Goal: Task Accomplishment & Management: Use online tool/utility

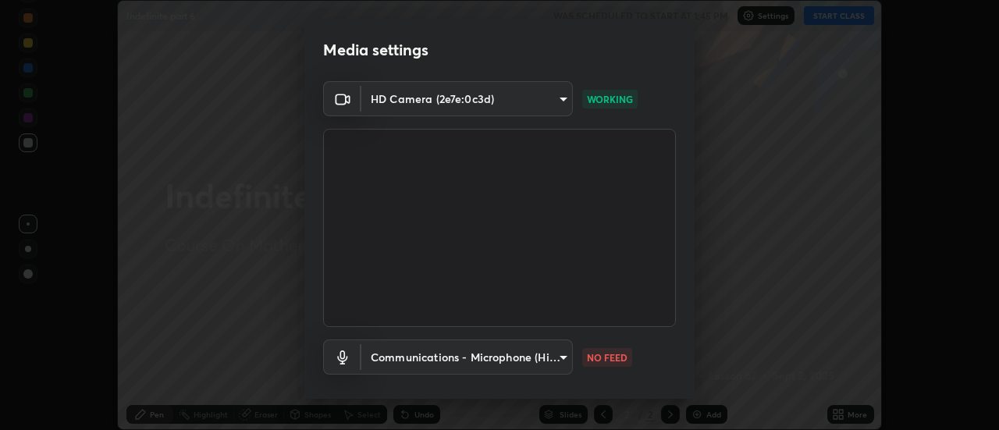
scroll to position [82, 0]
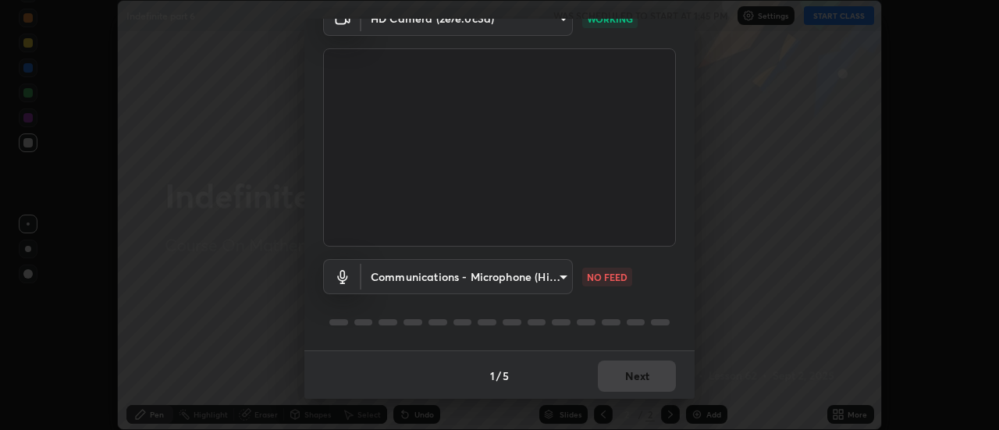
scroll to position [82, 0]
click at [556, 279] on body "Erase all Indefinite part 6 WAS SCHEDULED TO START AT 1:45 PM Settings START CL…" at bounding box center [499, 215] width 999 height 430
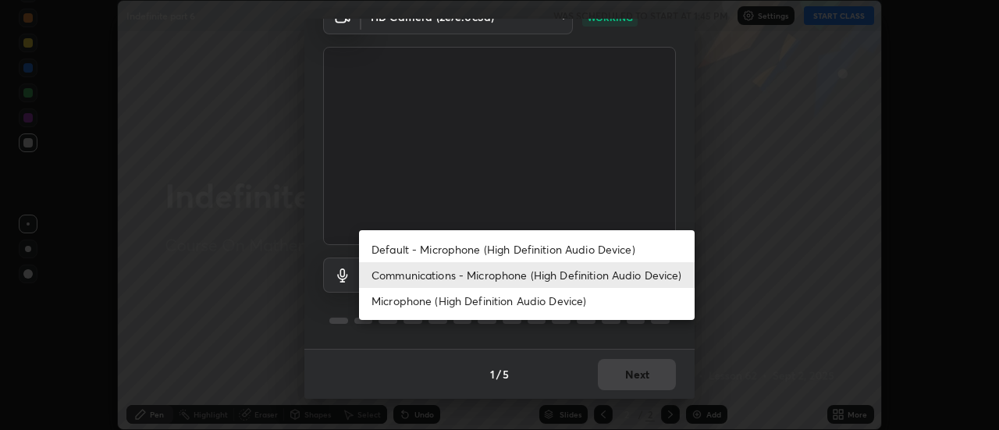
click at [608, 271] on li "Communications - Microphone (High Definition Audio Device)" at bounding box center [527, 275] width 336 height 26
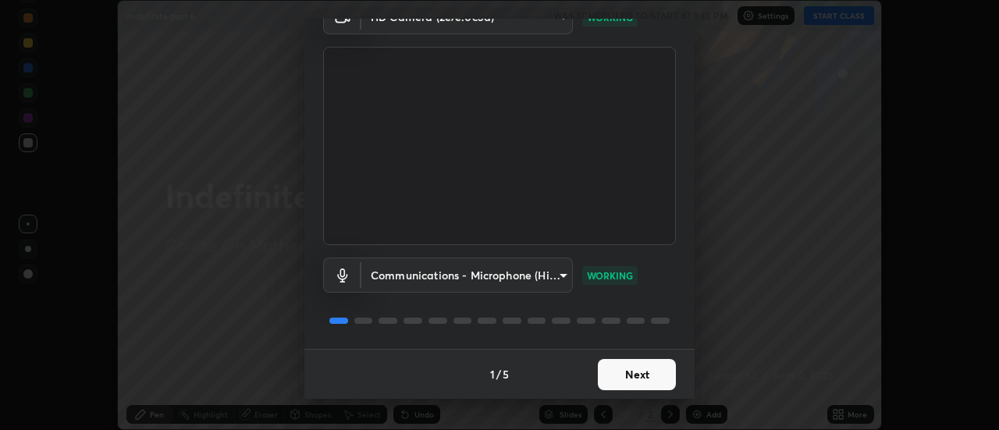
click at [644, 375] on button "Next" at bounding box center [637, 374] width 78 height 31
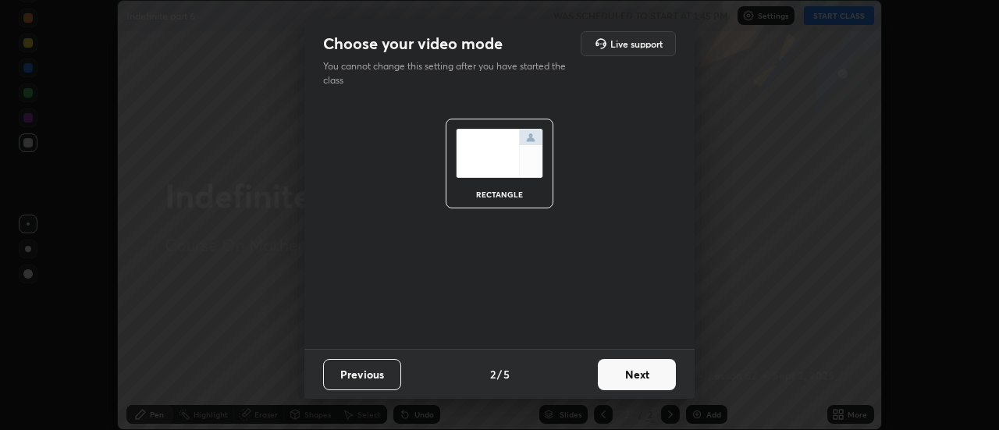
click at [648, 373] on button "Next" at bounding box center [637, 374] width 78 height 31
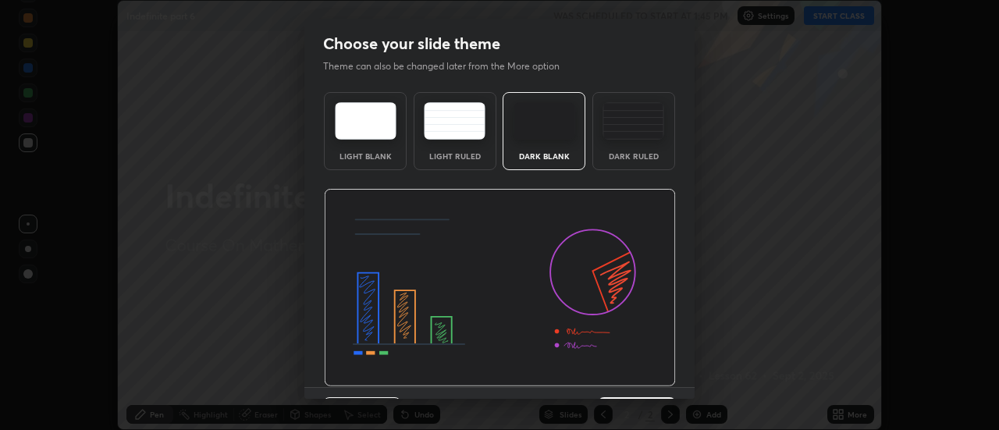
scroll to position [38, 0]
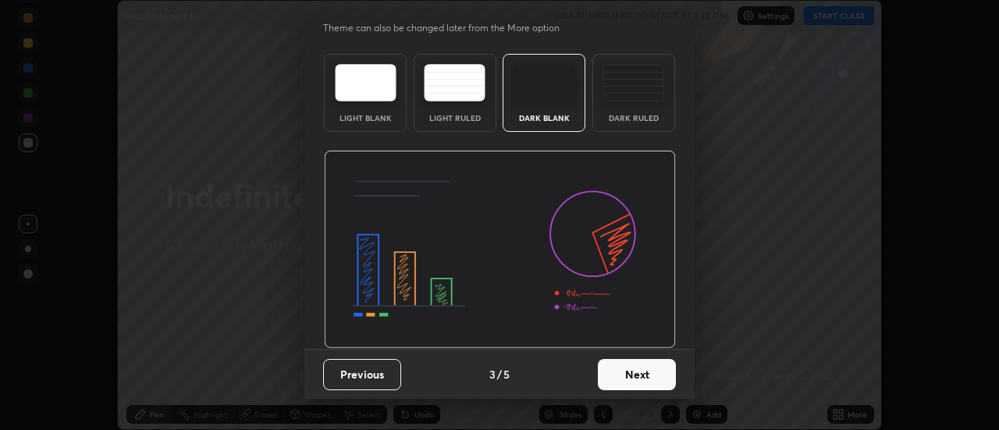
click at [642, 371] on button "Next" at bounding box center [637, 374] width 78 height 31
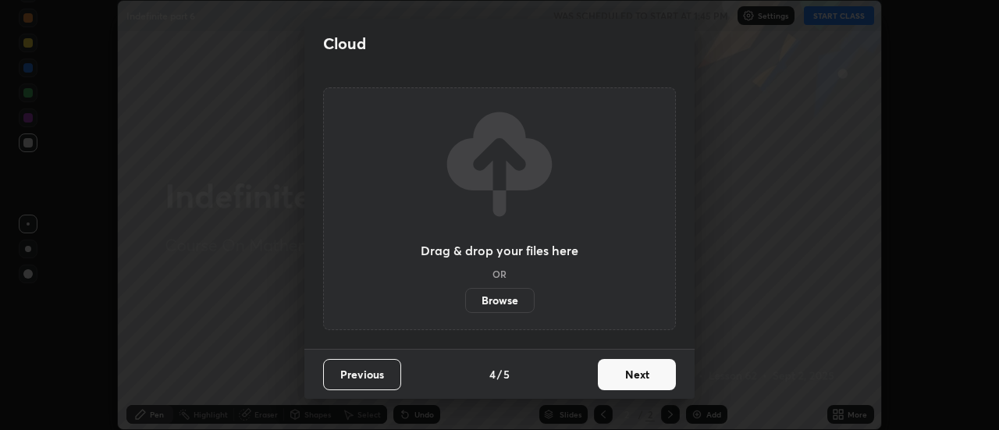
scroll to position [0, 0]
click at [642, 379] on button "Next" at bounding box center [637, 374] width 78 height 31
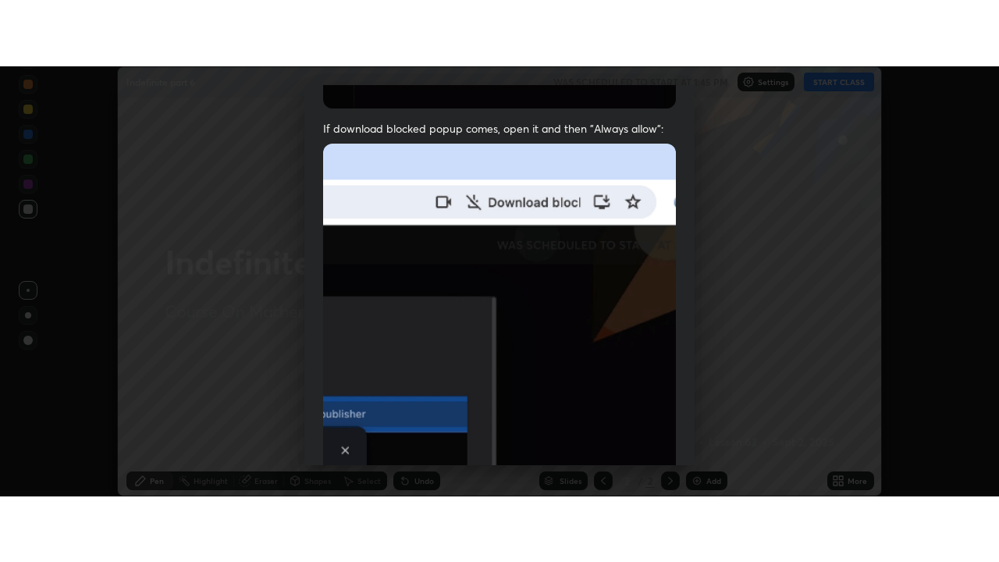
scroll to position [400, 0]
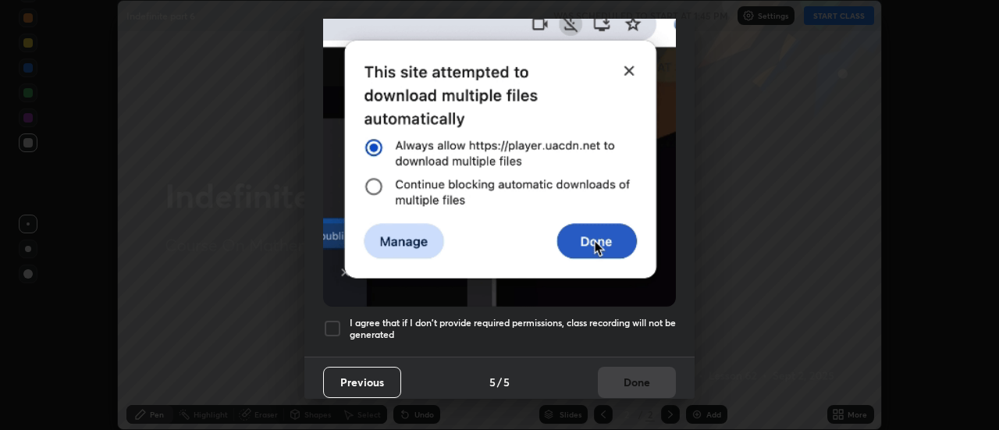
click at [626, 317] on h5 "I agree that if I don't provide required permissions, class recording will not …" at bounding box center [513, 329] width 326 height 24
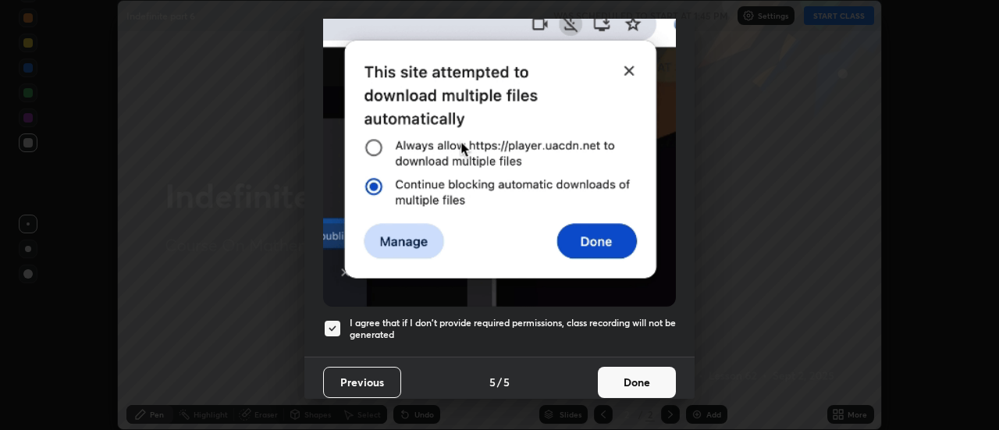
click at [633, 373] on button "Done" at bounding box center [637, 382] width 78 height 31
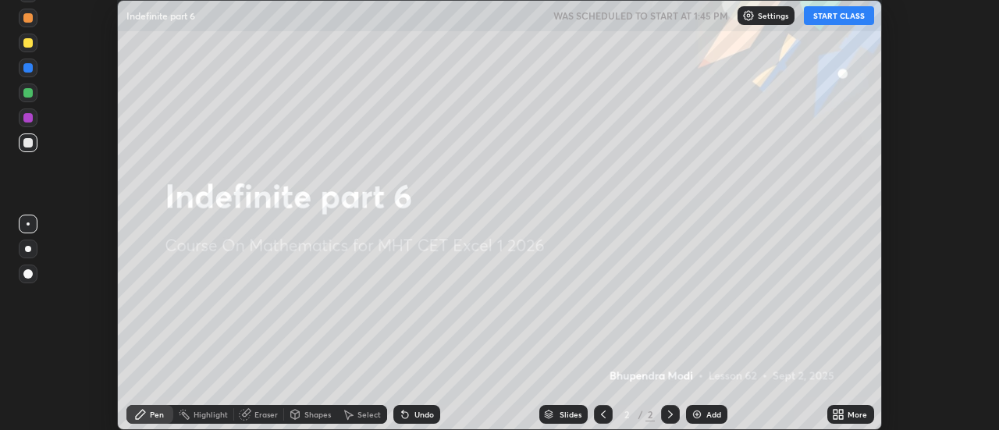
click at [836, 416] on icon at bounding box center [835, 417] width 4 height 4
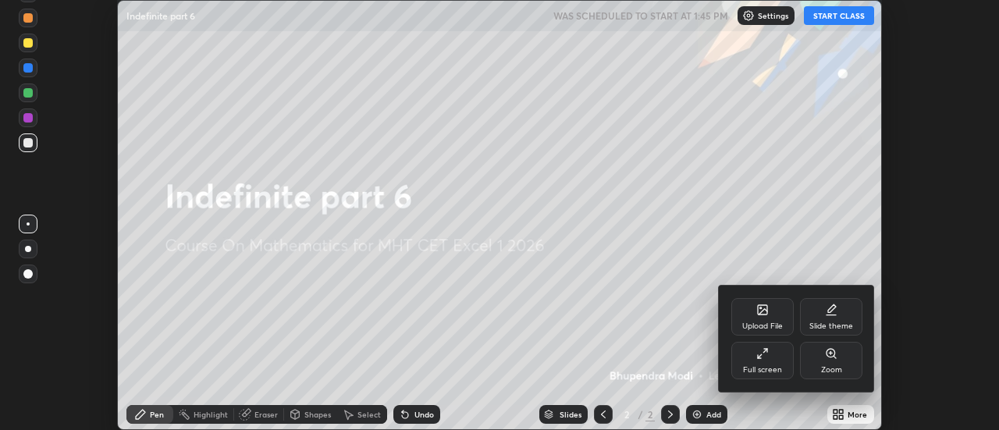
click at [758, 359] on icon at bounding box center [762, 353] width 12 height 12
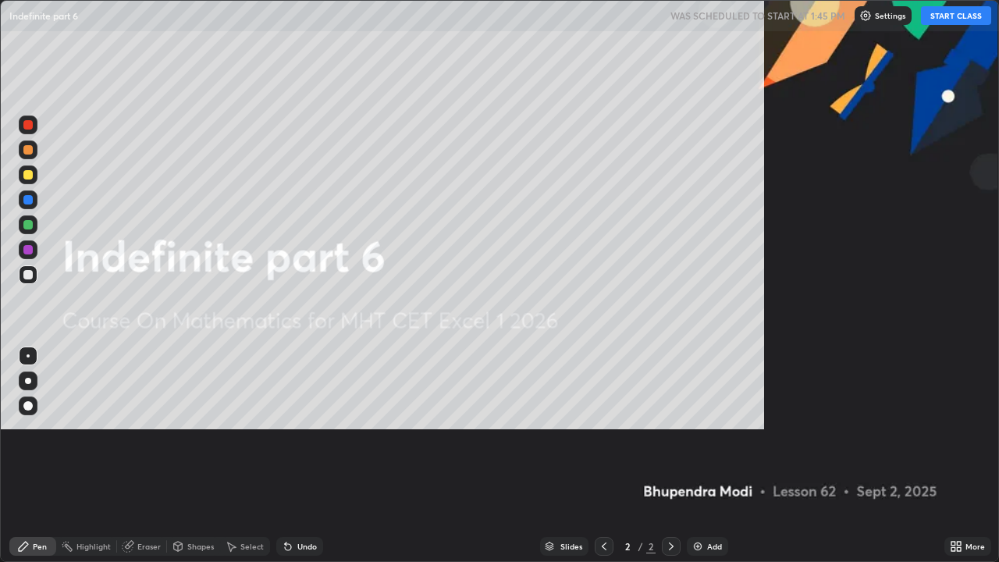
scroll to position [562, 999]
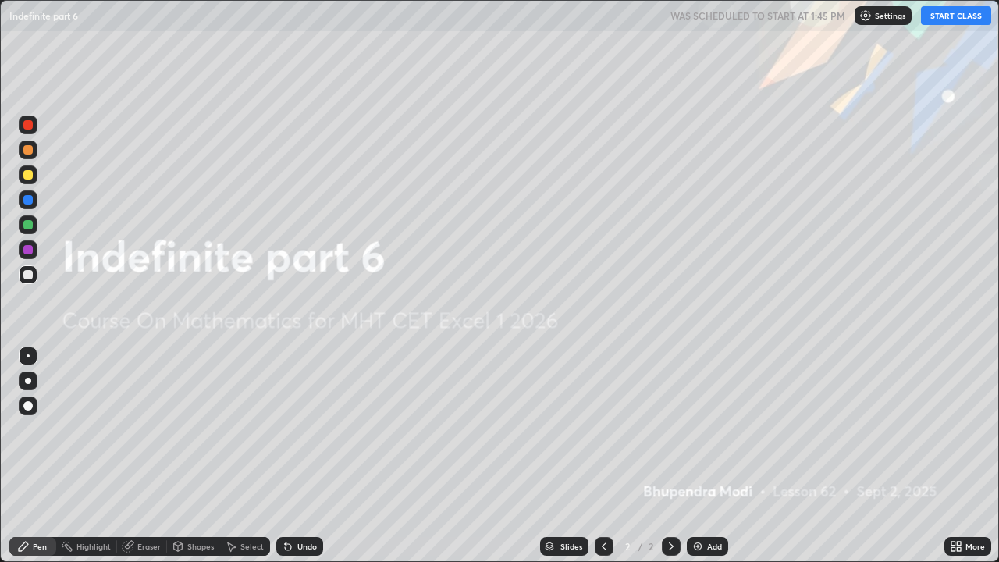
click at [955, 18] on button "START CLASS" at bounding box center [956, 15] width 70 height 19
click at [694, 429] on img at bounding box center [697, 546] width 12 height 12
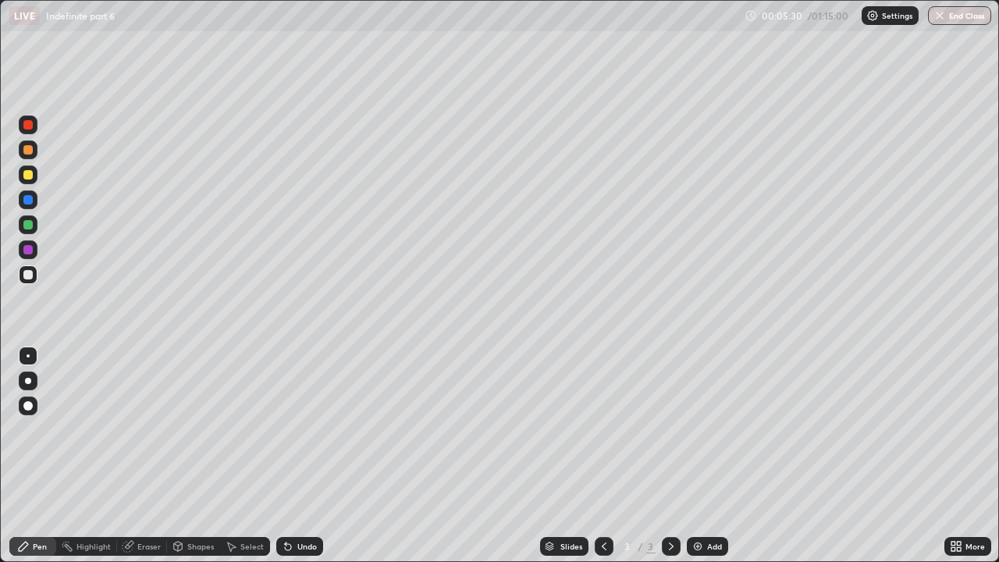
click at [311, 429] on div "Undo" at bounding box center [299, 546] width 47 height 19
click at [96, 429] on div "Highlight" at bounding box center [93, 546] width 34 height 8
click at [140, 429] on div "Eraser" at bounding box center [148, 546] width 23 height 8
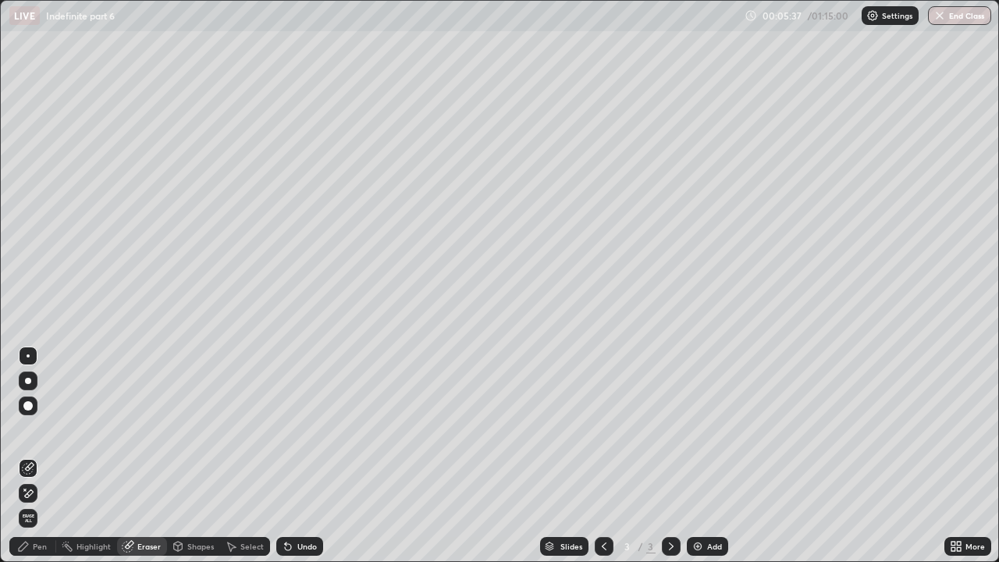
click at [36, 429] on div "Pen" at bounding box center [40, 546] width 14 height 8
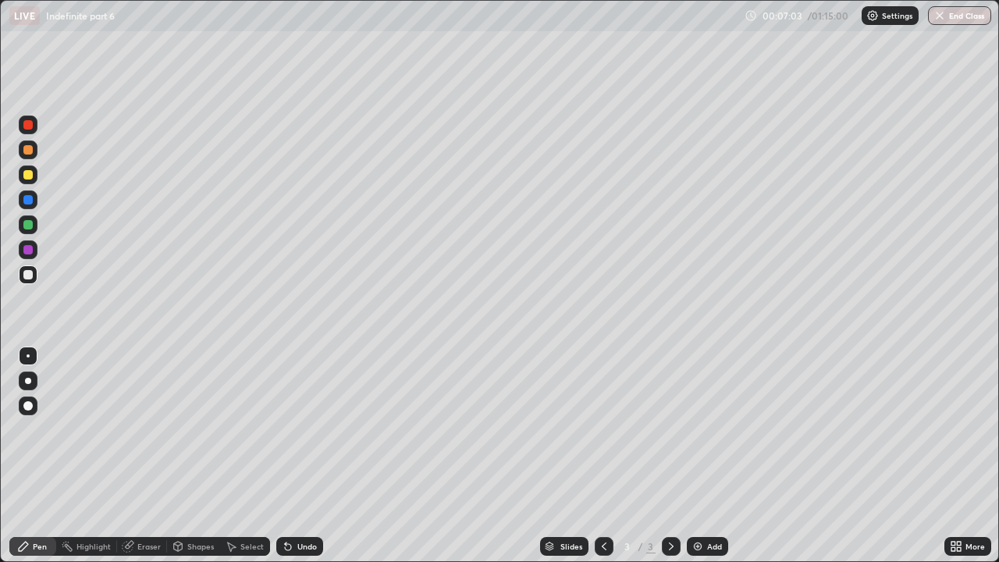
click at [310, 429] on div "Undo" at bounding box center [307, 546] width 20 height 8
click at [307, 429] on div "Undo" at bounding box center [307, 546] width 20 height 8
click at [314, 429] on div "Undo" at bounding box center [299, 546] width 47 height 19
click at [311, 429] on div "Undo" at bounding box center [307, 546] width 20 height 8
click at [304, 429] on div "Undo" at bounding box center [307, 546] width 20 height 8
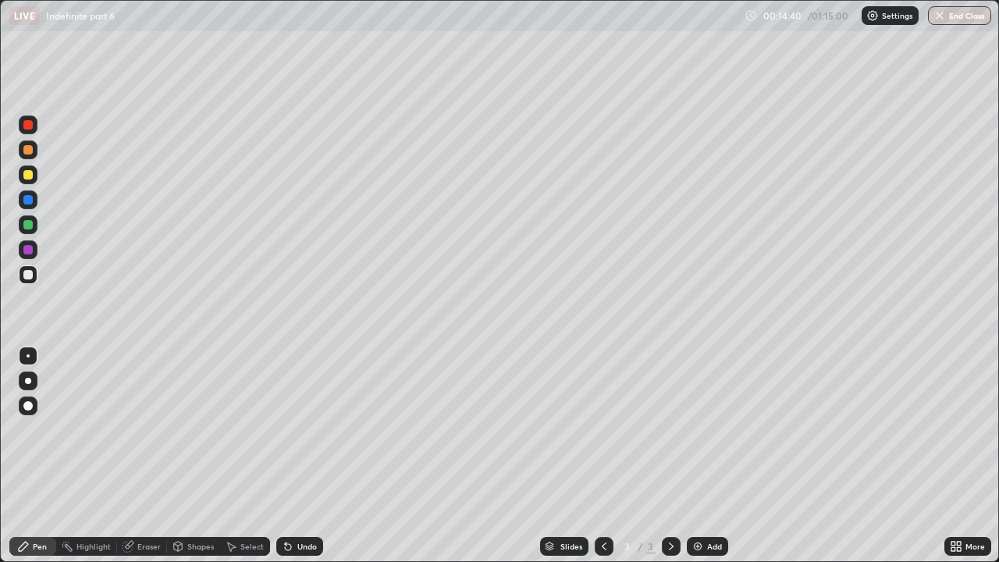
click at [696, 429] on img at bounding box center [697, 546] width 12 height 12
click at [151, 429] on div "Eraser" at bounding box center [148, 546] width 23 height 8
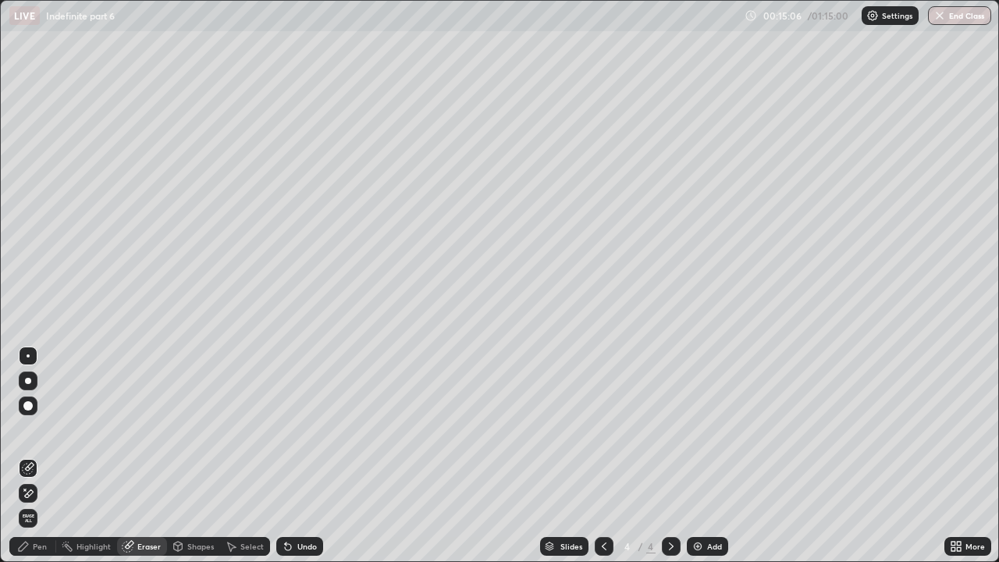
click at [41, 429] on div "Pen" at bounding box center [32, 546] width 47 height 19
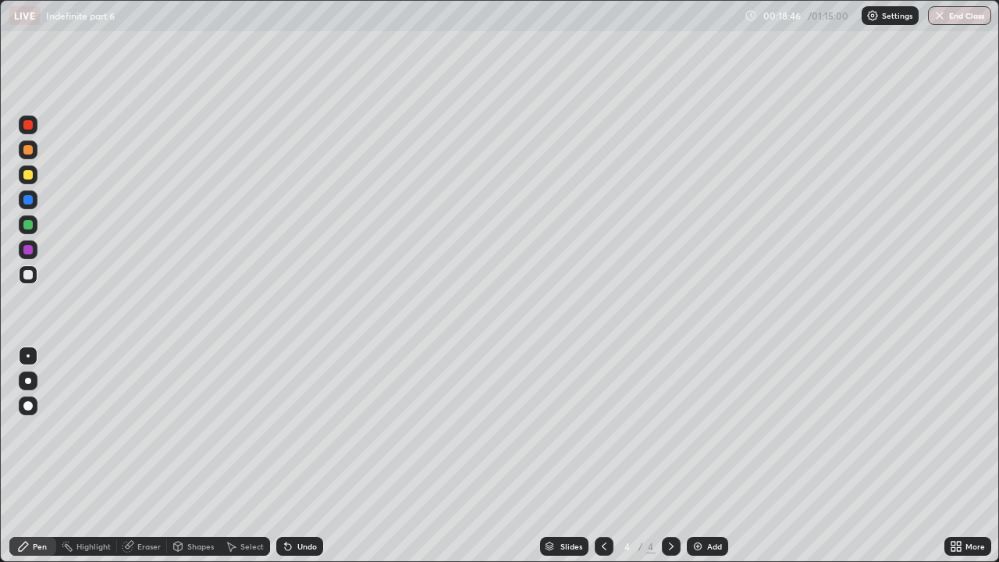
click at [147, 429] on div "Eraser" at bounding box center [148, 546] width 23 height 8
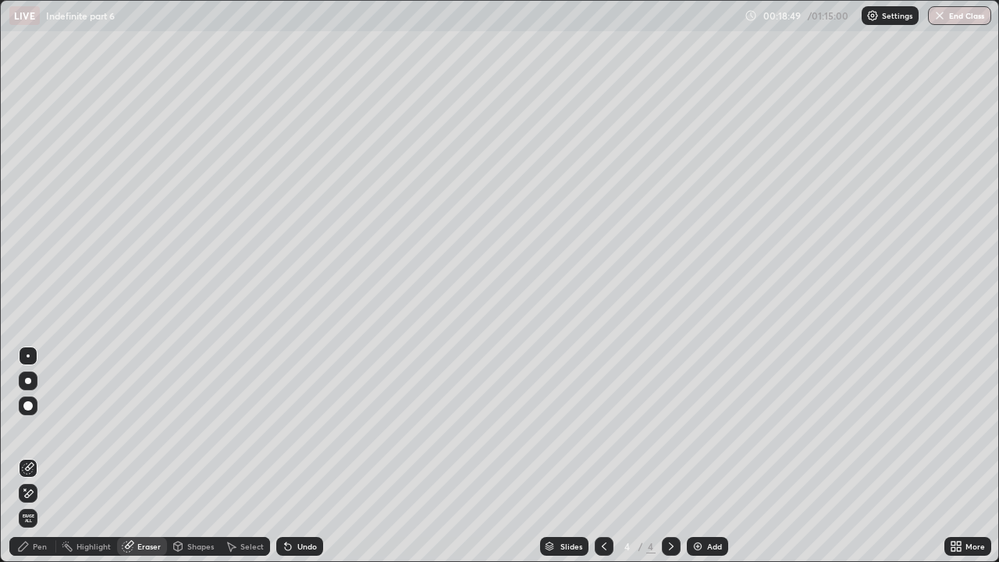
click at [39, 429] on div "Pen" at bounding box center [32, 546] width 47 height 19
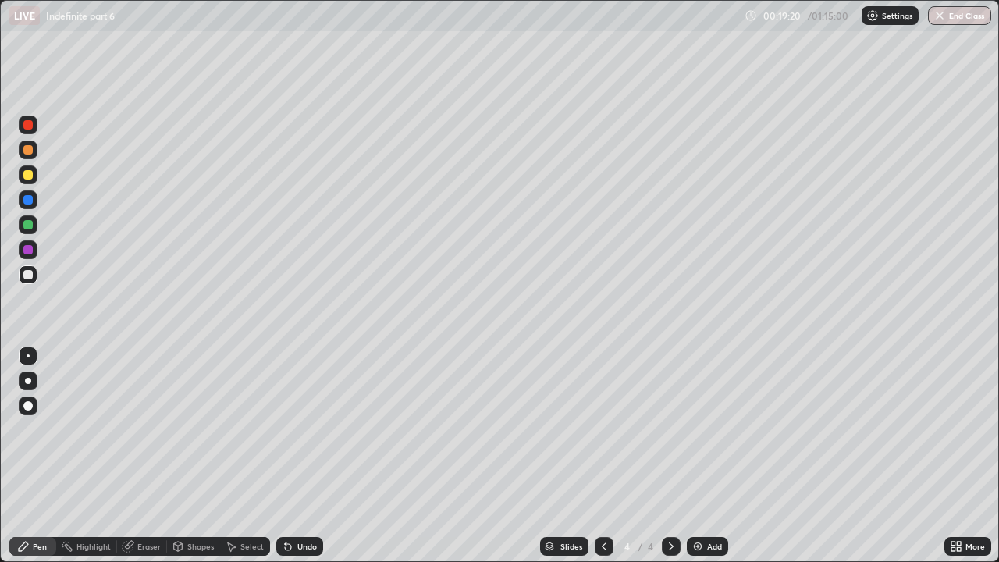
click at [289, 429] on icon at bounding box center [288, 546] width 12 height 12
click at [294, 429] on div "Undo" at bounding box center [299, 546] width 47 height 19
click at [300, 429] on div "Undo" at bounding box center [299, 546] width 47 height 19
click at [151, 429] on div "Eraser" at bounding box center [148, 546] width 23 height 8
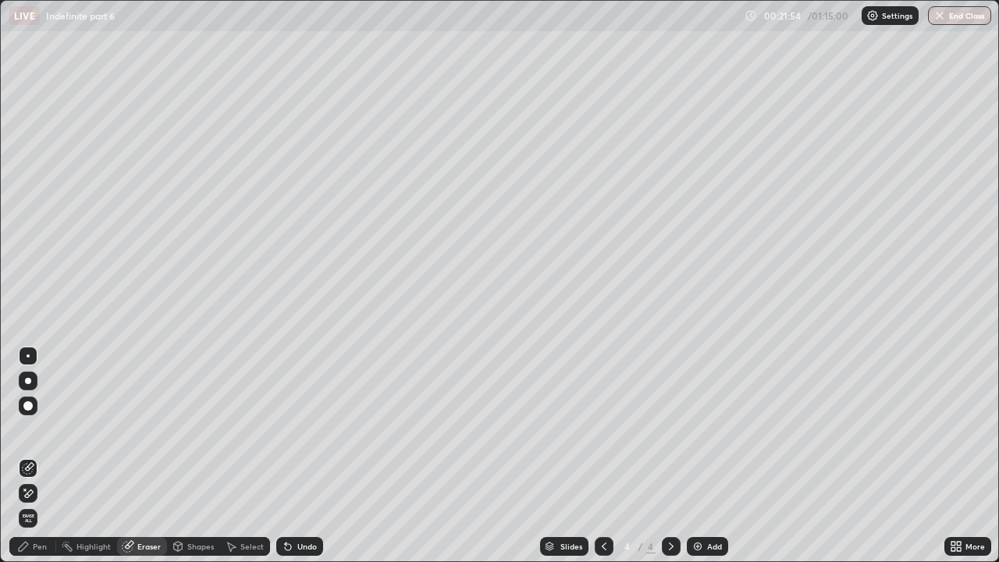
click at [40, 429] on div "Pen" at bounding box center [40, 546] width 14 height 8
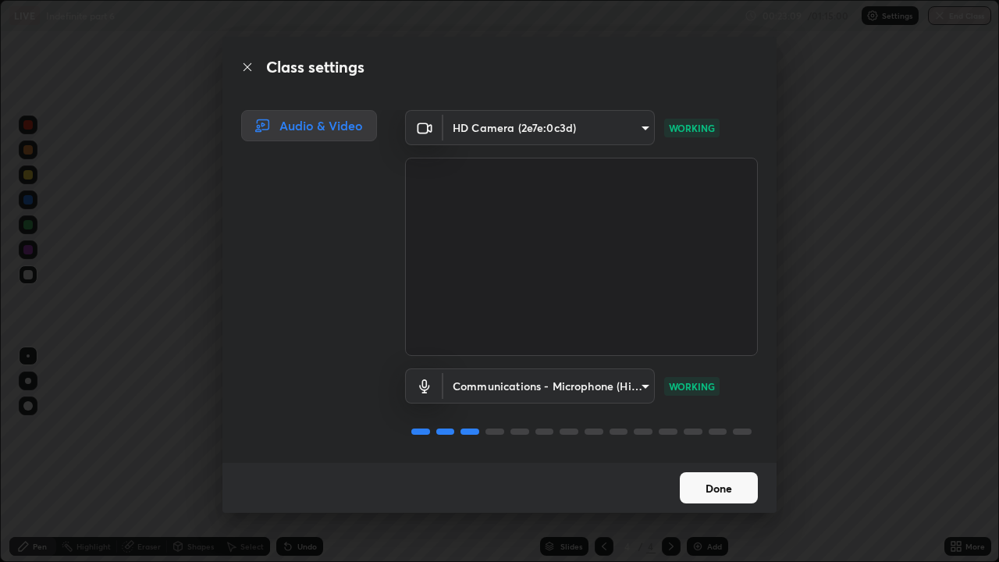
click at [737, 429] on button "Done" at bounding box center [719, 487] width 78 height 31
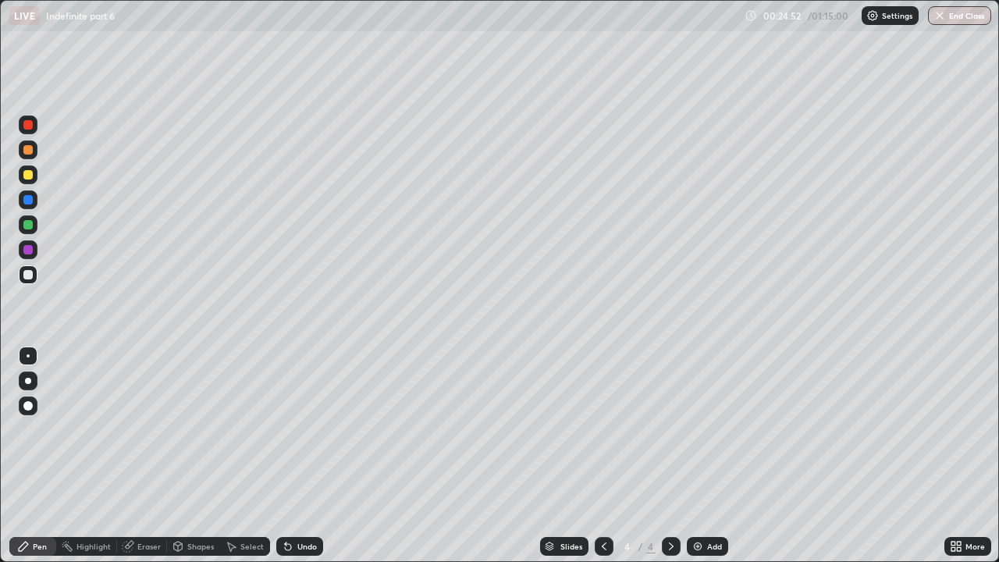
click at [698, 429] on img at bounding box center [697, 546] width 12 height 12
click at [149, 429] on div "Eraser" at bounding box center [148, 546] width 23 height 8
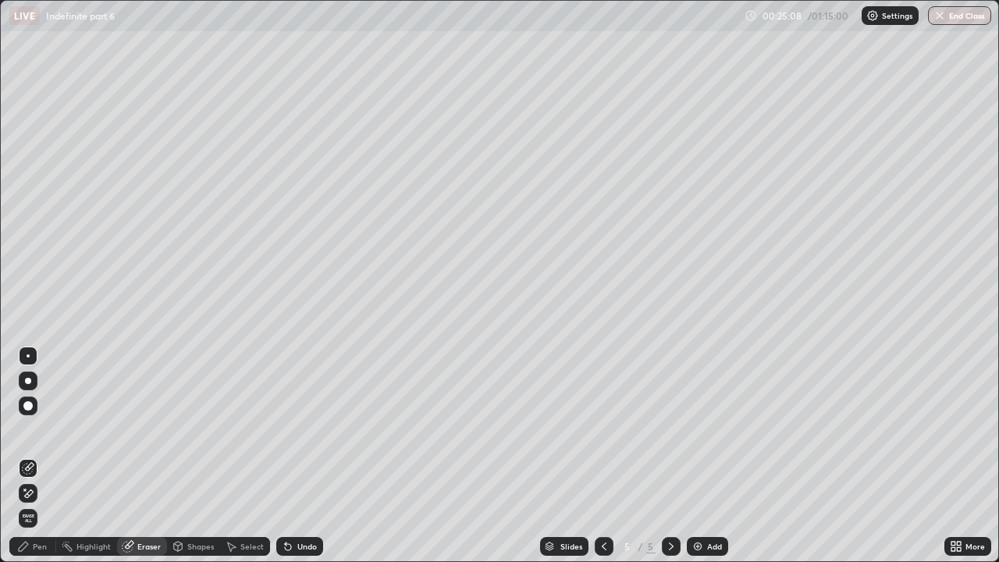
click at [43, 429] on div "Pen" at bounding box center [32, 546] width 47 height 19
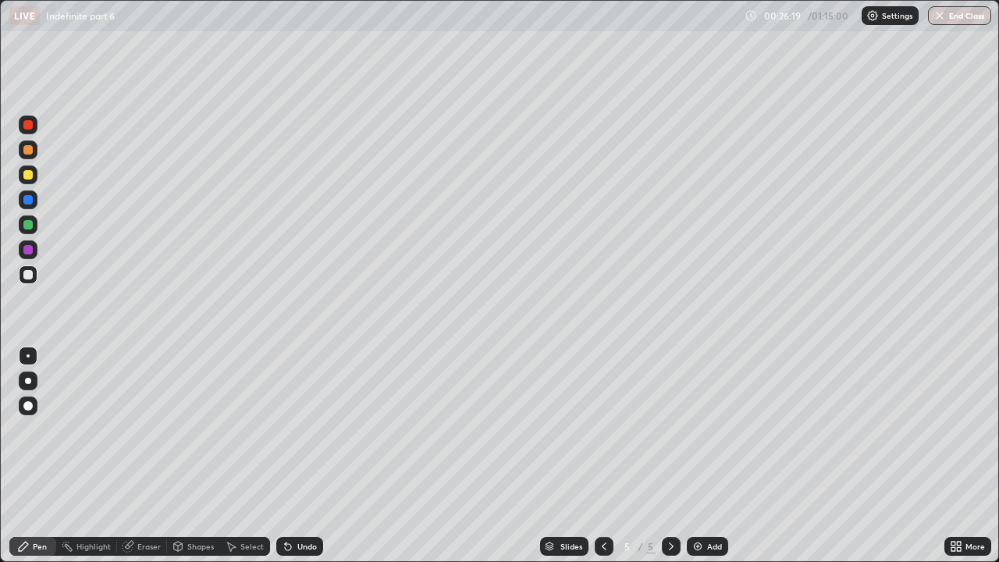
click at [154, 429] on div "Eraser" at bounding box center [148, 546] width 23 height 8
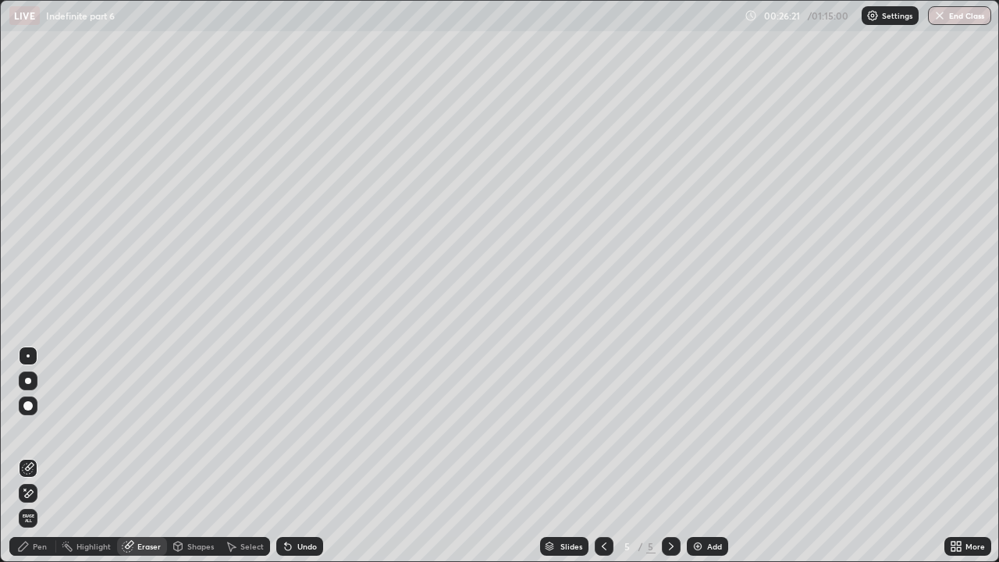
click at [41, 429] on div "Pen" at bounding box center [40, 546] width 14 height 8
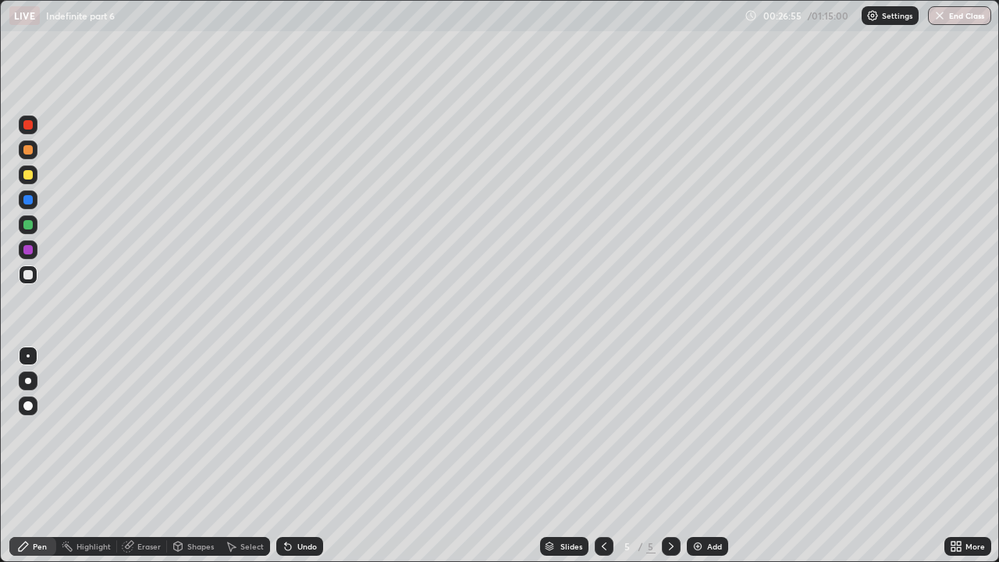
click at [295, 429] on div "Undo" at bounding box center [299, 546] width 47 height 19
click at [602, 429] on icon at bounding box center [604, 546] width 5 height 8
click at [675, 429] on icon at bounding box center [671, 546] width 12 height 12
click at [305, 429] on div "Undo" at bounding box center [307, 546] width 20 height 8
click at [292, 429] on div "Undo" at bounding box center [299, 546] width 47 height 19
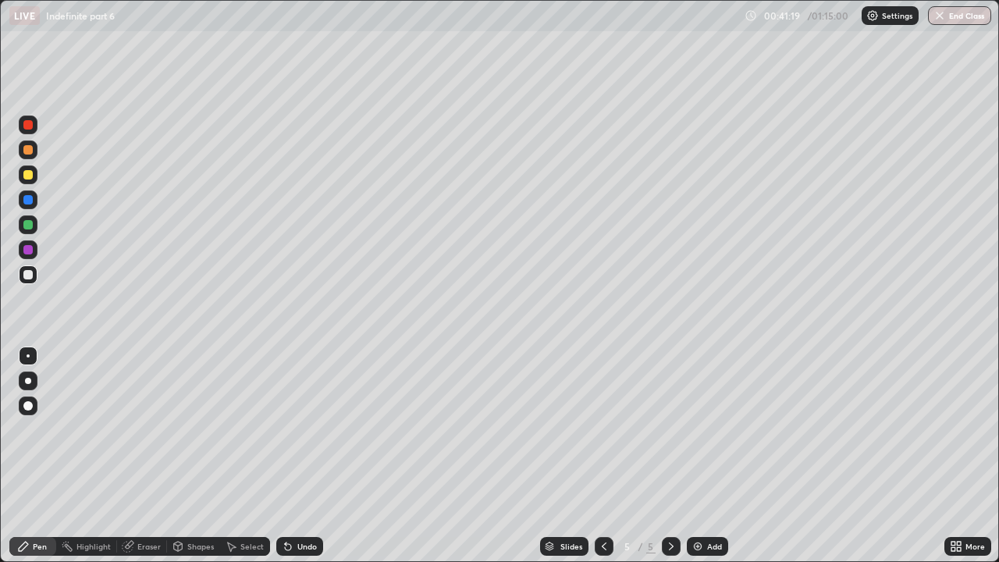
click at [695, 429] on img at bounding box center [697, 546] width 12 height 12
click at [285, 429] on icon at bounding box center [286, 543] width 2 height 2
click at [286, 429] on icon at bounding box center [288, 547] width 6 height 6
click at [307, 429] on div "Undo" at bounding box center [299, 546] width 47 height 19
click at [286, 429] on icon at bounding box center [288, 547] width 6 height 6
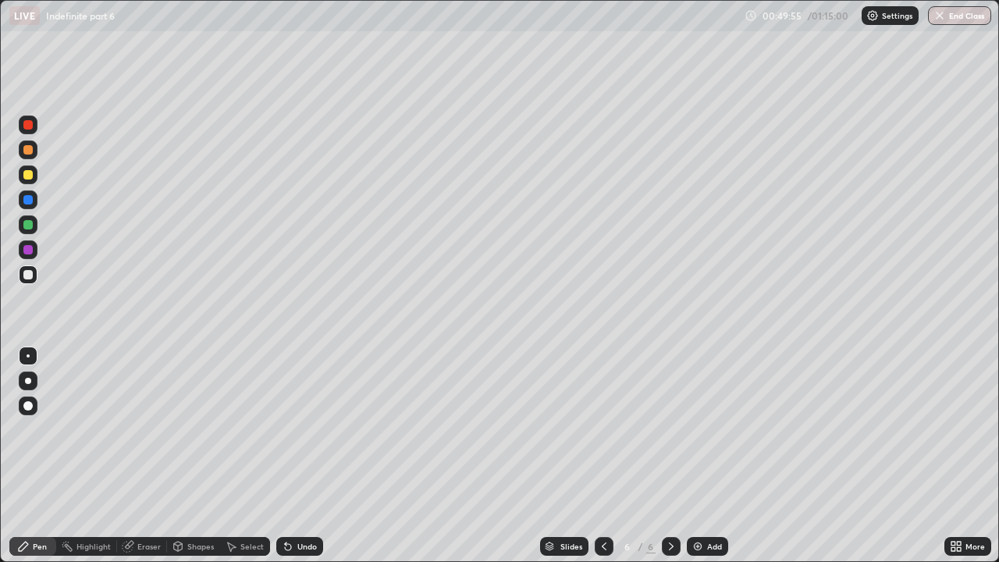
click at [307, 429] on div "Undo" at bounding box center [307, 546] width 20 height 8
click at [308, 429] on div "Undo" at bounding box center [307, 546] width 20 height 8
click at [602, 429] on icon at bounding box center [604, 546] width 12 height 12
click at [669, 429] on icon at bounding box center [671, 546] width 12 height 12
click at [697, 429] on img at bounding box center [697, 546] width 12 height 12
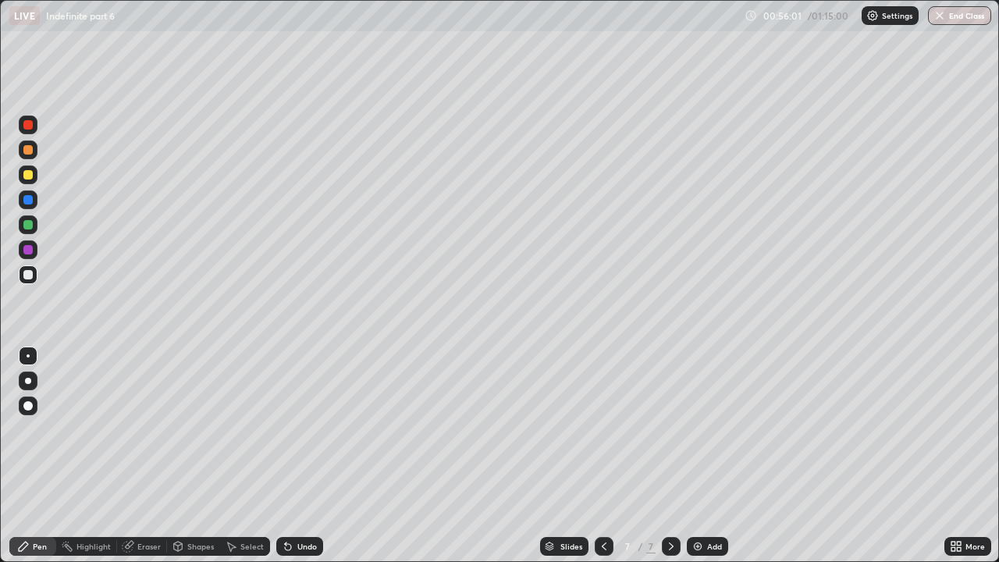
click at [143, 429] on div "Eraser" at bounding box center [148, 546] width 23 height 8
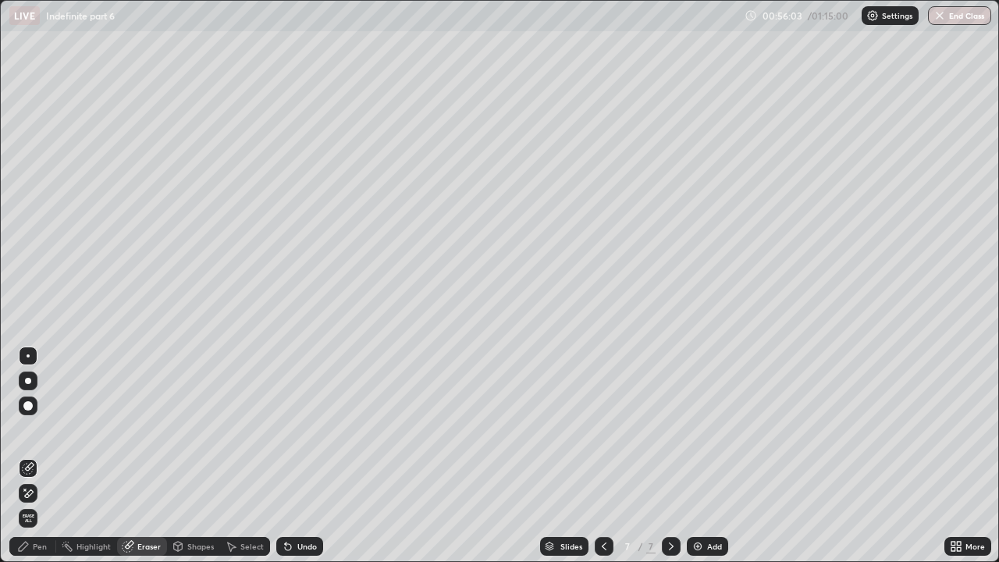
click at [39, 429] on div "Pen" at bounding box center [32, 546] width 47 height 19
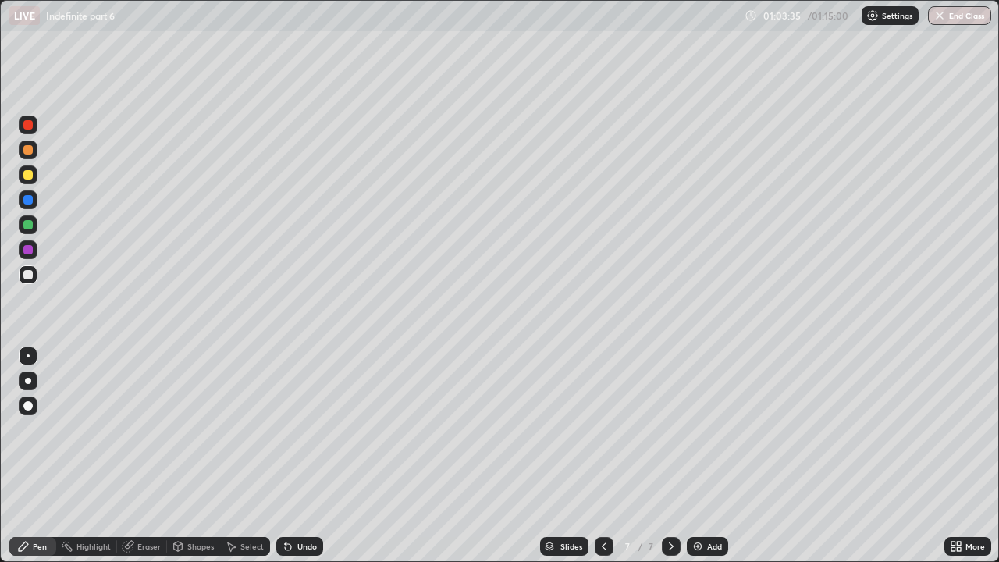
click at [696, 429] on img at bounding box center [697, 546] width 12 height 12
click at [298, 429] on div "Undo" at bounding box center [307, 546] width 20 height 8
click at [147, 429] on div "Eraser" at bounding box center [148, 546] width 23 height 8
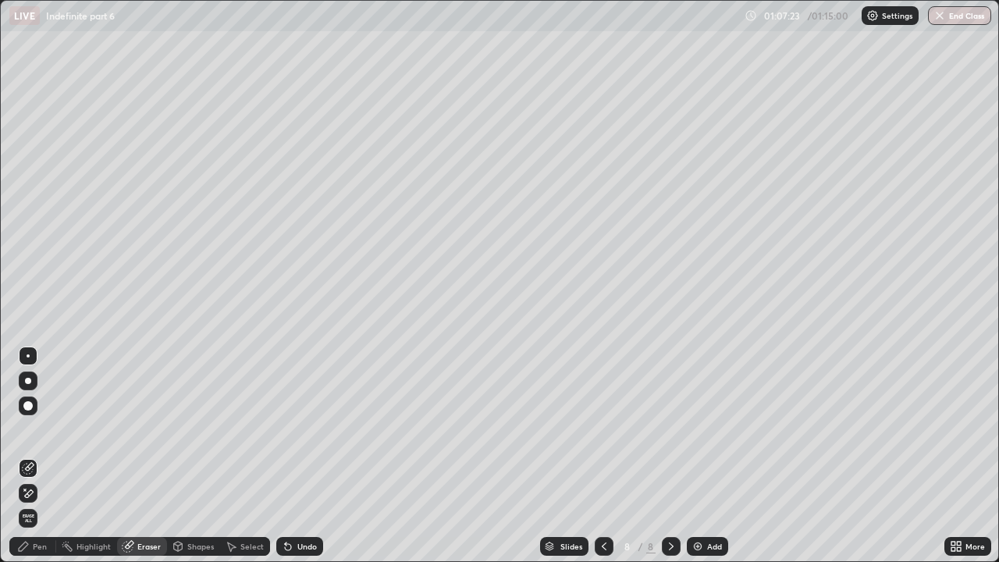
click at [42, 429] on div "Pen" at bounding box center [40, 546] width 14 height 8
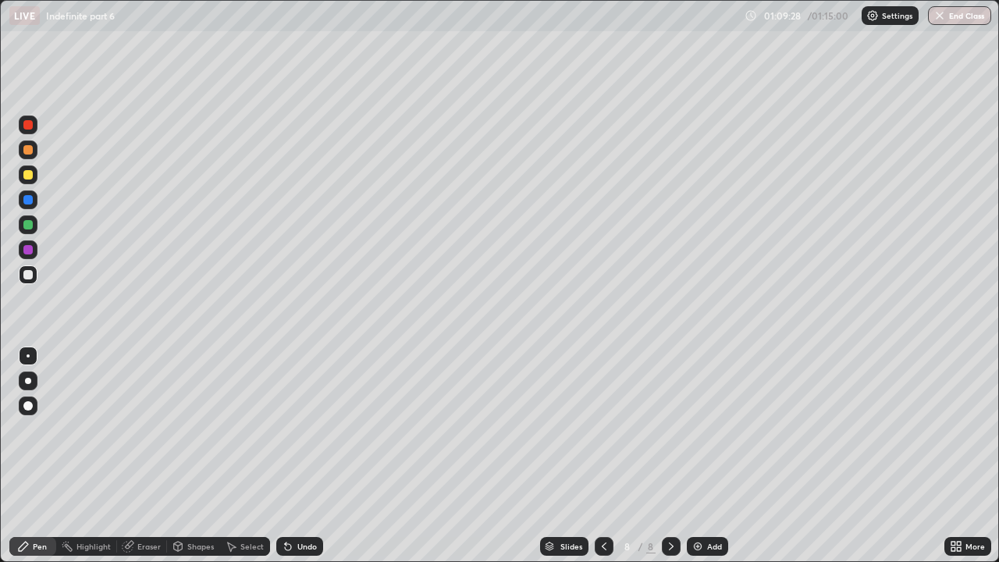
click at [293, 429] on div "Undo" at bounding box center [299, 546] width 47 height 19
click at [304, 429] on div "Undo" at bounding box center [299, 546] width 47 height 19
click at [307, 429] on div "Undo" at bounding box center [307, 546] width 20 height 8
click at [309, 429] on div "Undo" at bounding box center [307, 546] width 20 height 8
click at [307, 429] on div "Undo" at bounding box center [307, 546] width 20 height 8
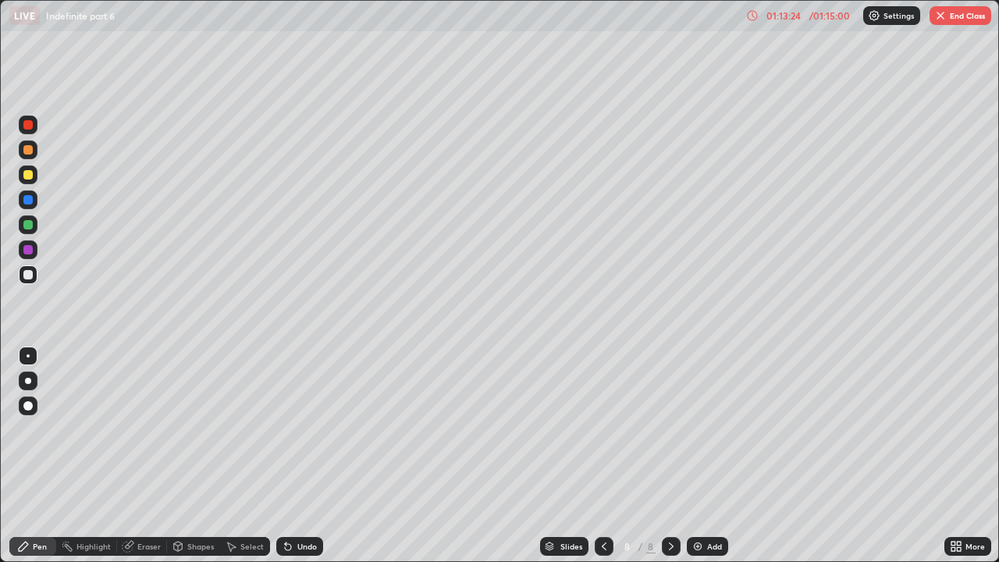
click at [308, 429] on div "Undo" at bounding box center [307, 546] width 20 height 8
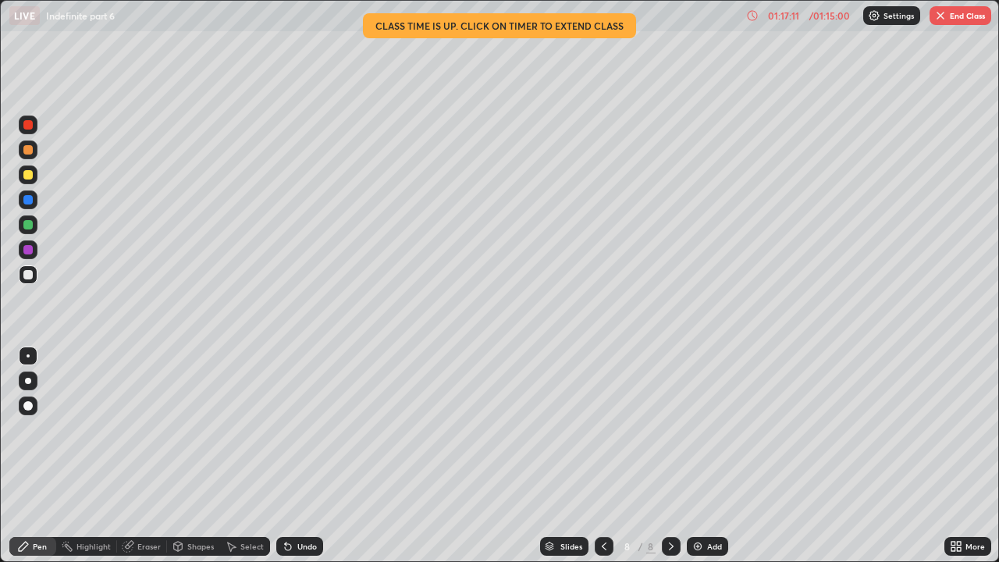
click at [965, 16] on button "End Class" at bounding box center [960, 15] width 62 height 19
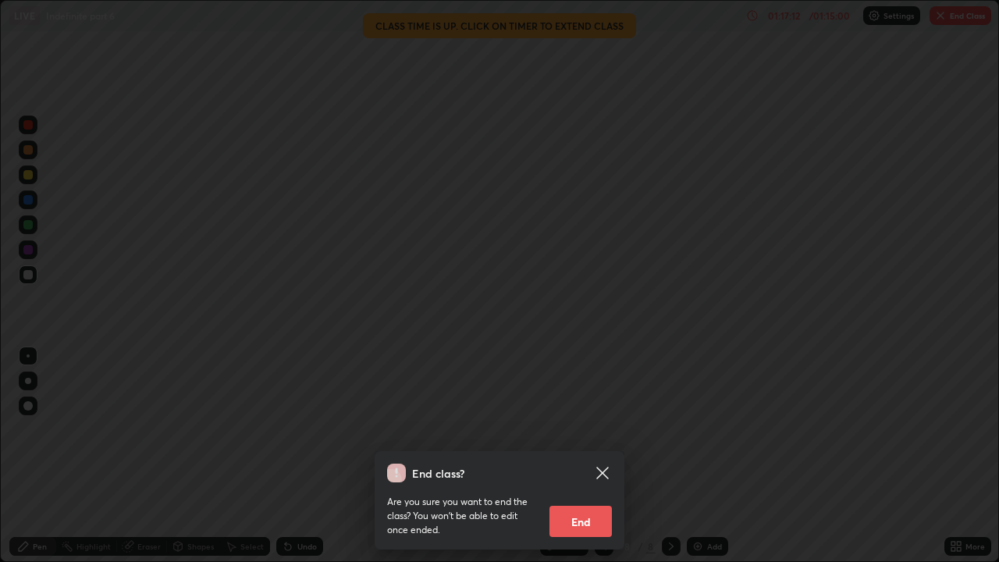
click at [591, 429] on button "End" at bounding box center [580, 521] width 62 height 31
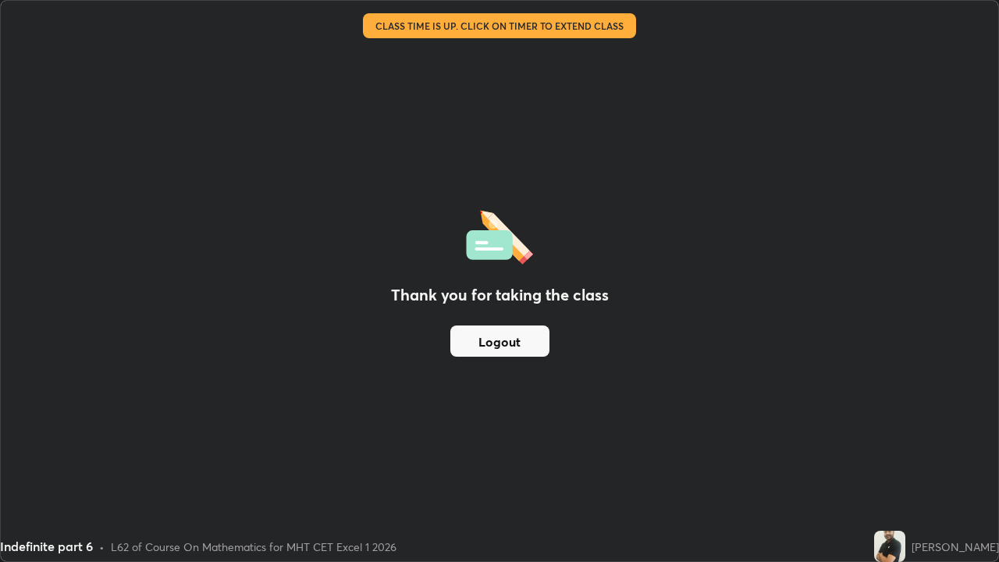
click at [513, 347] on button "Logout" at bounding box center [499, 340] width 99 height 31
click at [645, 362] on div "Thank you for taking the class Logout" at bounding box center [499, 281] width 997 height 560
